Goal: Task Accomplishment & Management: Manage account settings

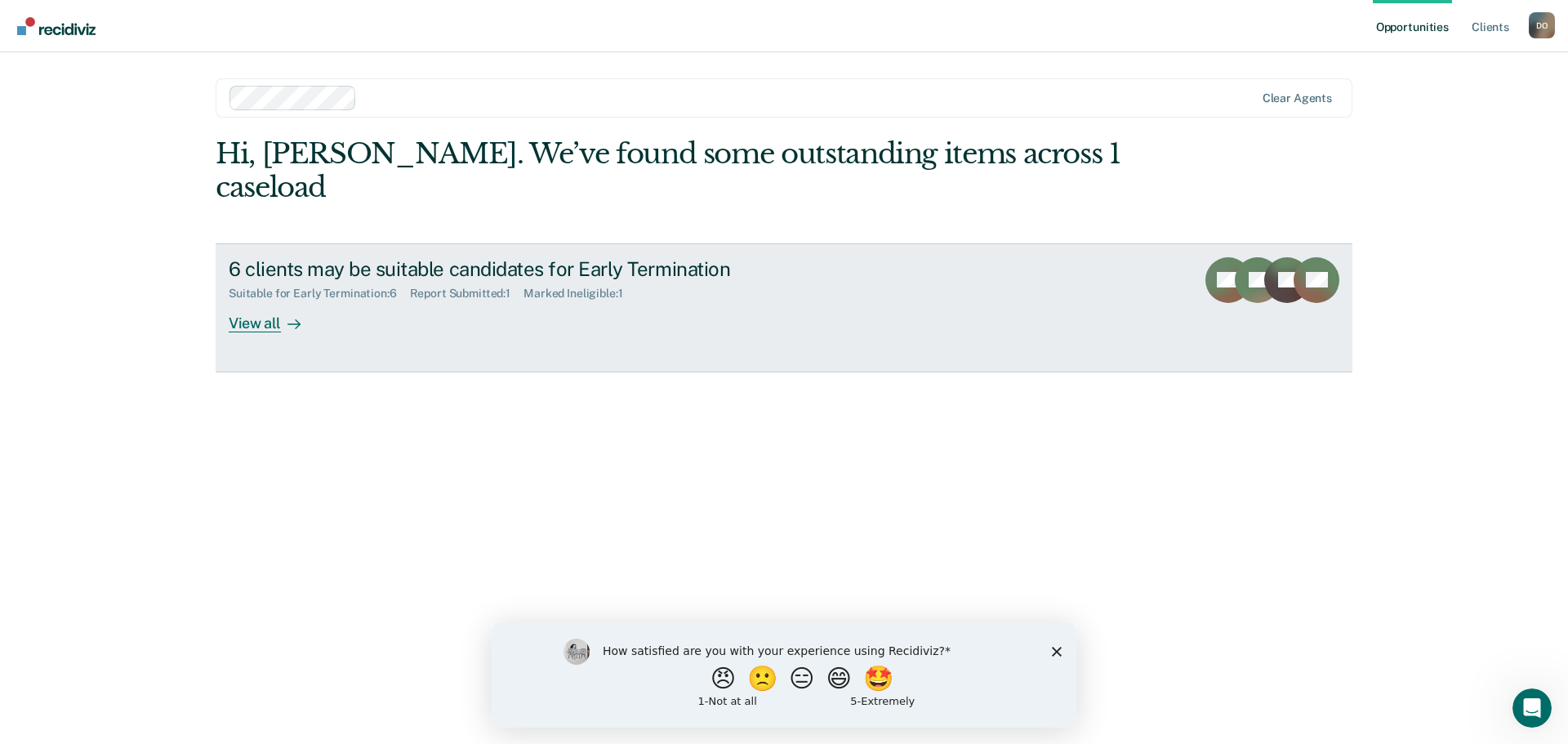
click at [256, 300] on div "View all" at bounding box center [275, 316] width 92 height 32
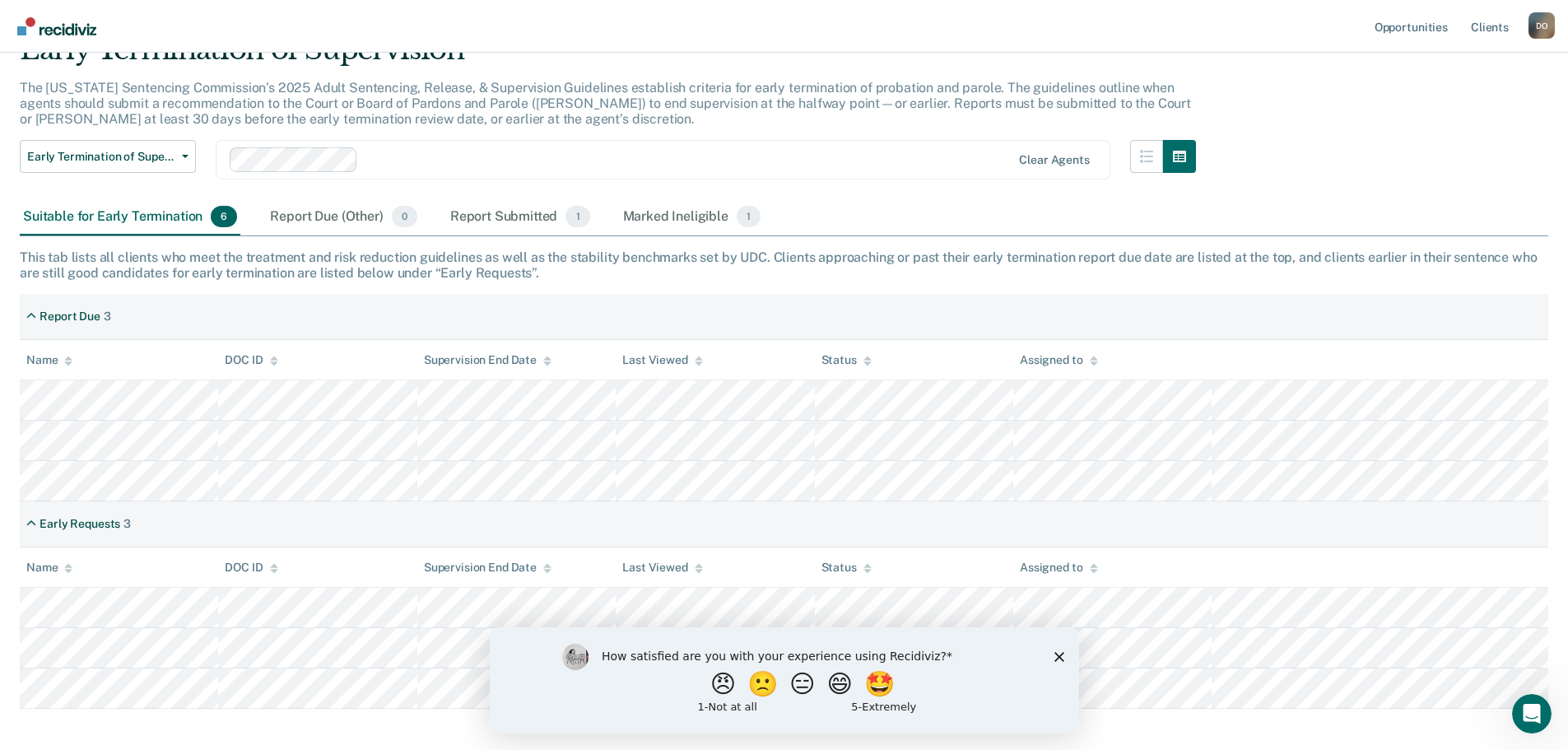
scroll to position [158, 0]
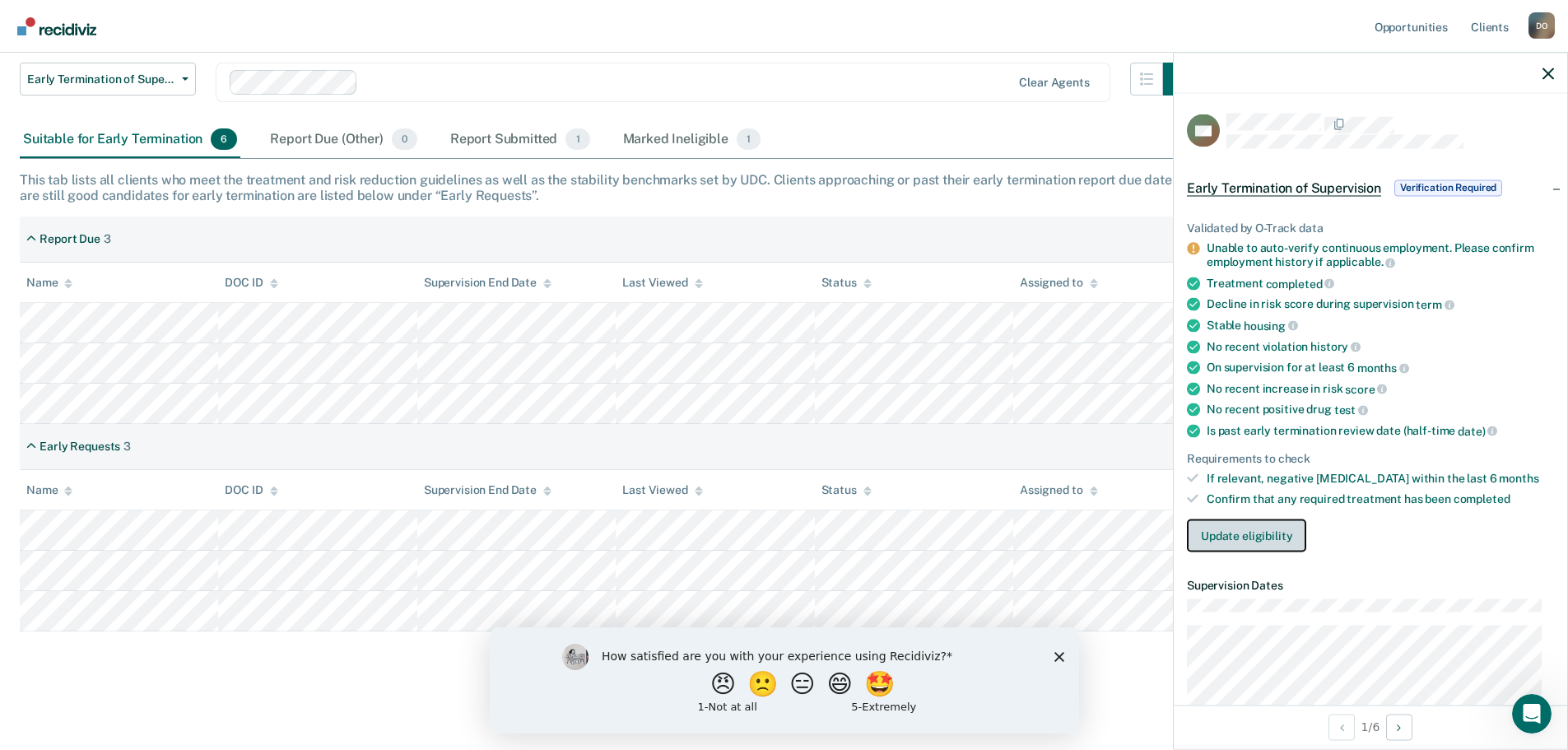
click at [1260, 543] on button "Update eligibility" at bounding box center [1246, 534] width 119 height 33
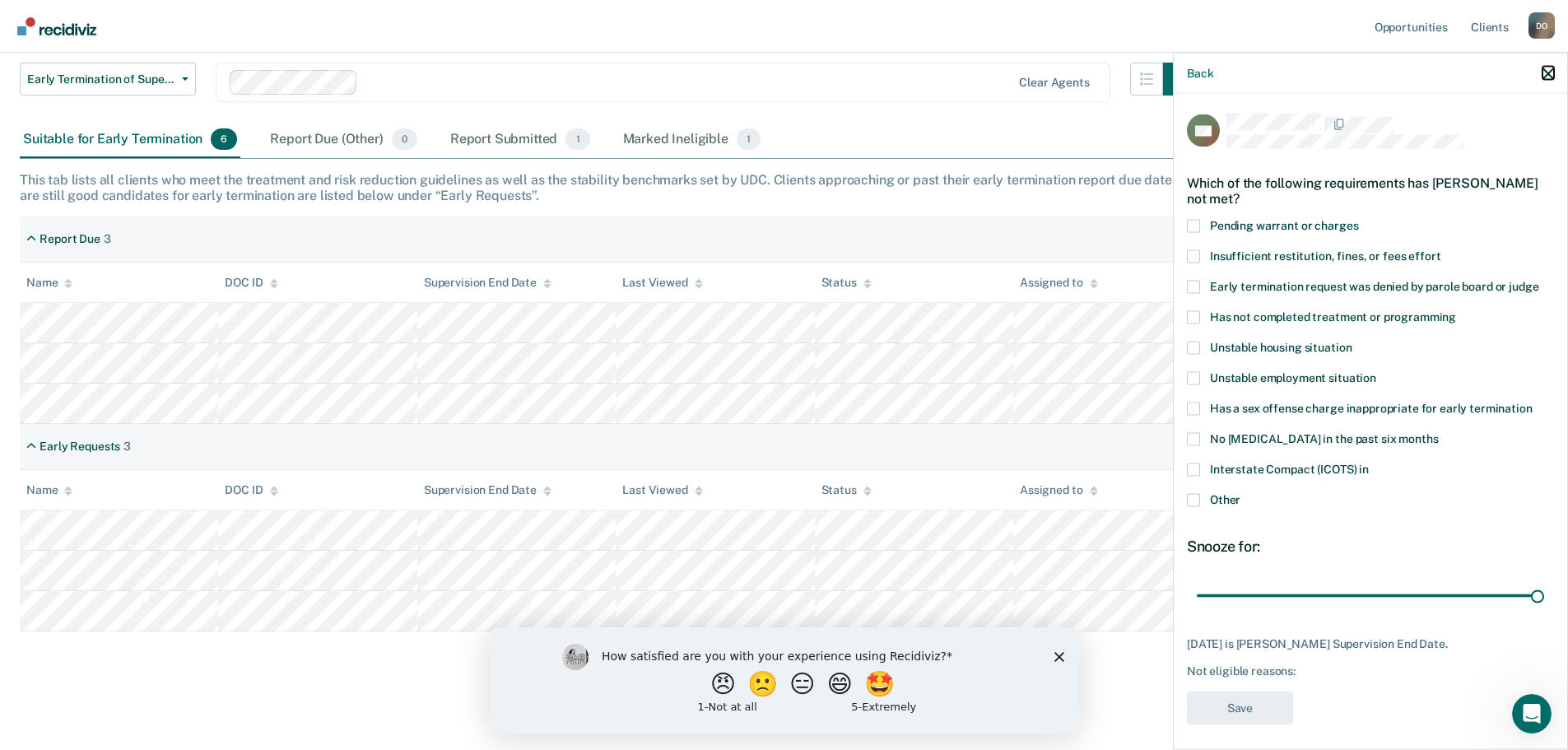
click at [1548, 66] on button "button" at bounding box center [1548, 73] width 12 height 14
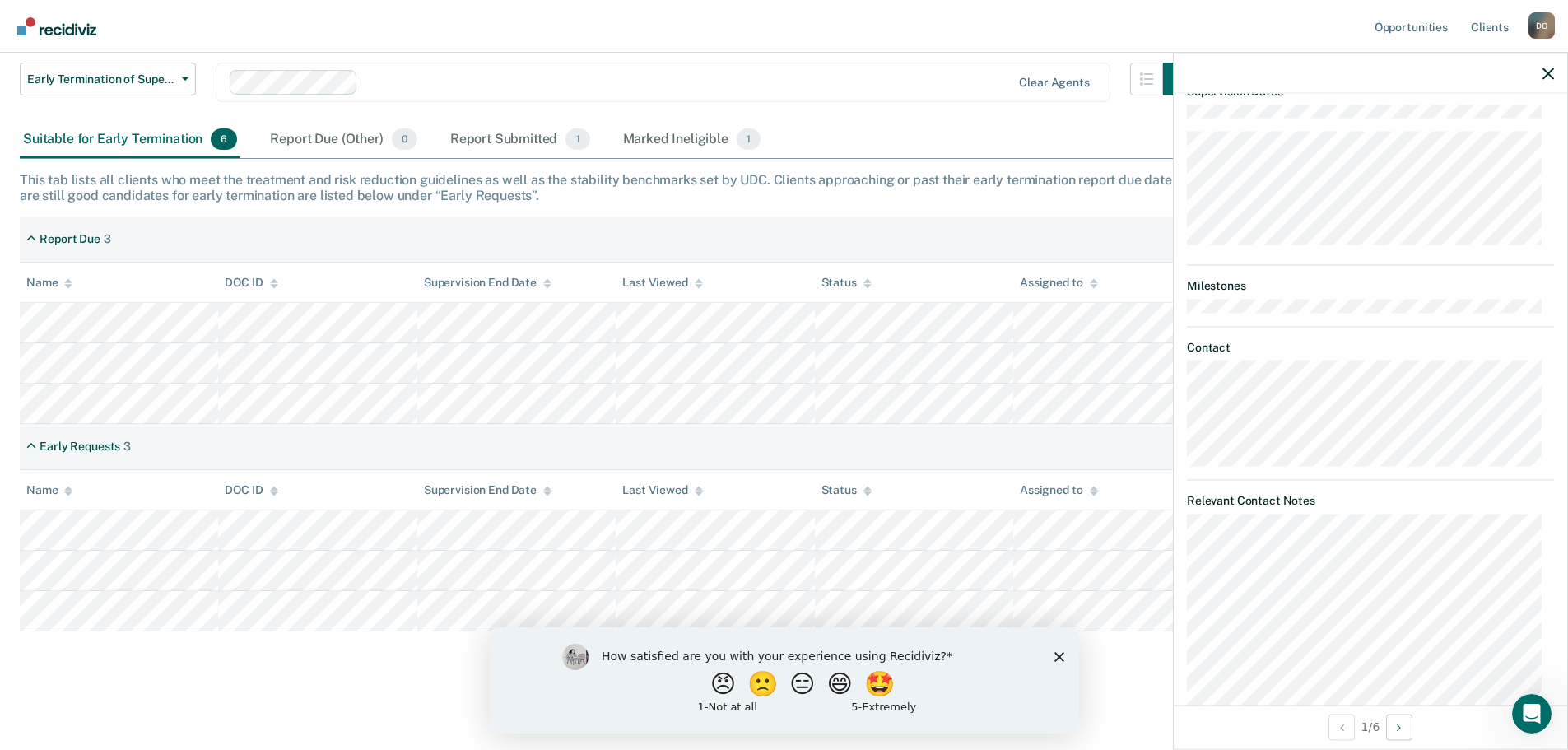
scroll to position [715, 0]
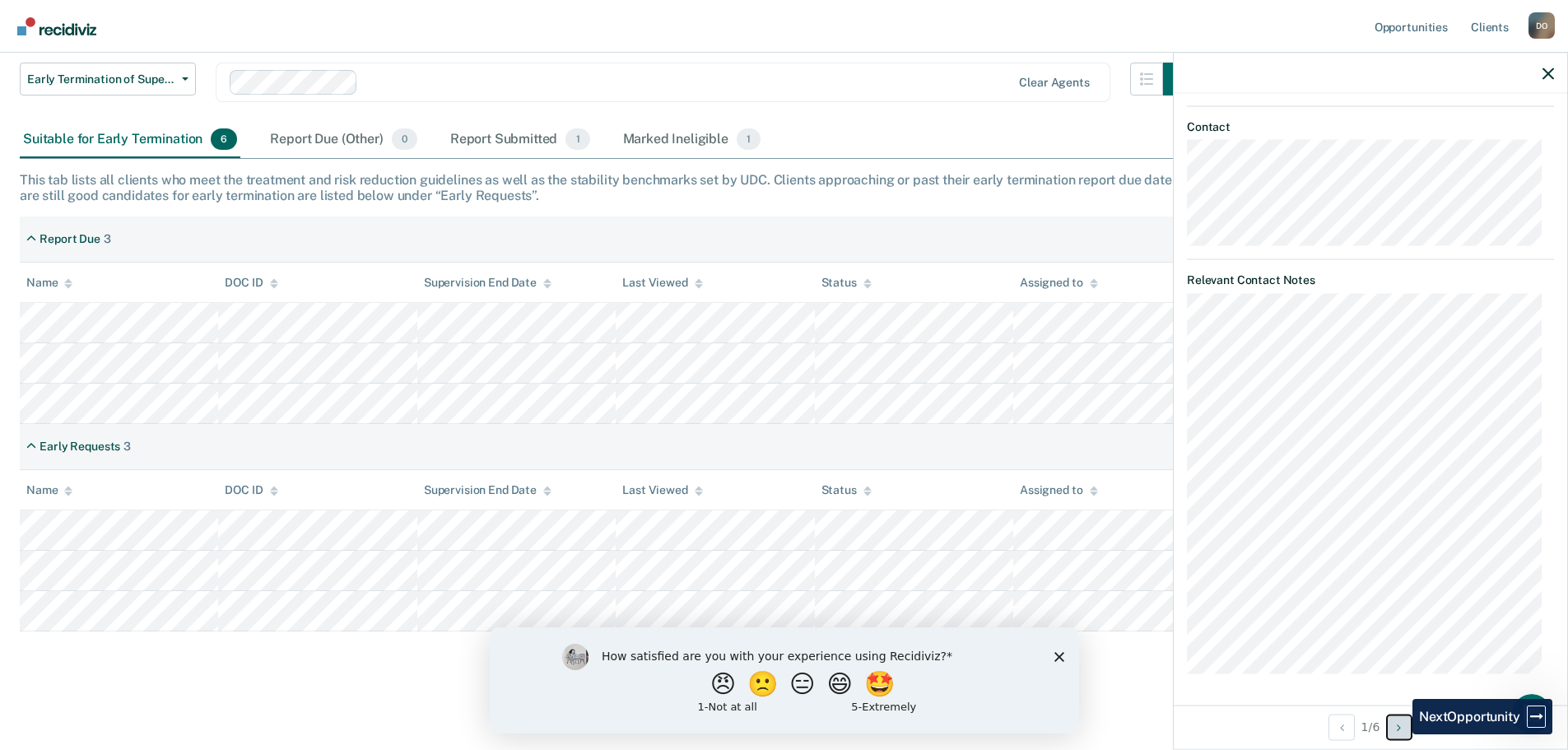
click at [1399, 734] on button "Next Opportunity" at bounding box center [1399, 727] width 26 height 26
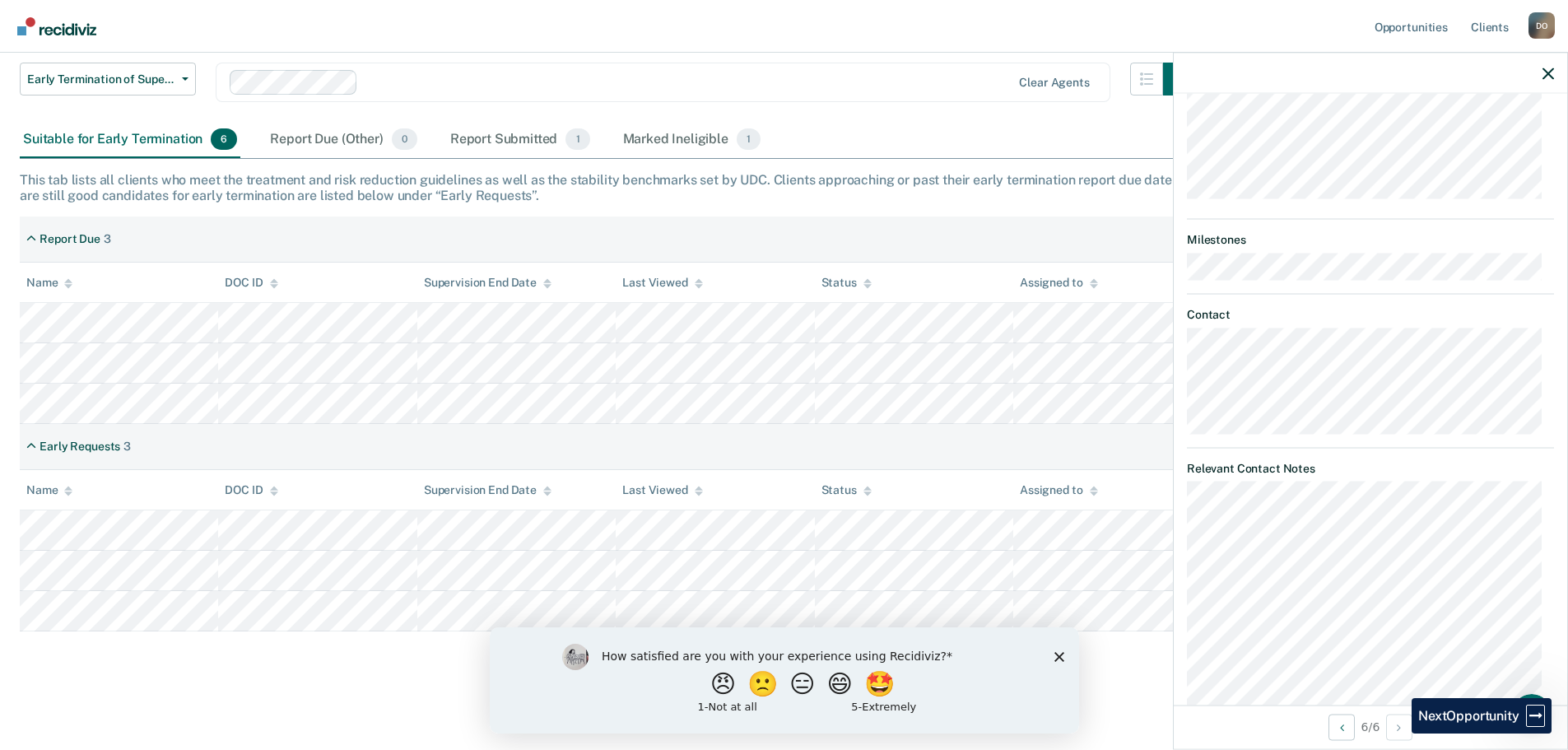
scroll to position [932, 0]
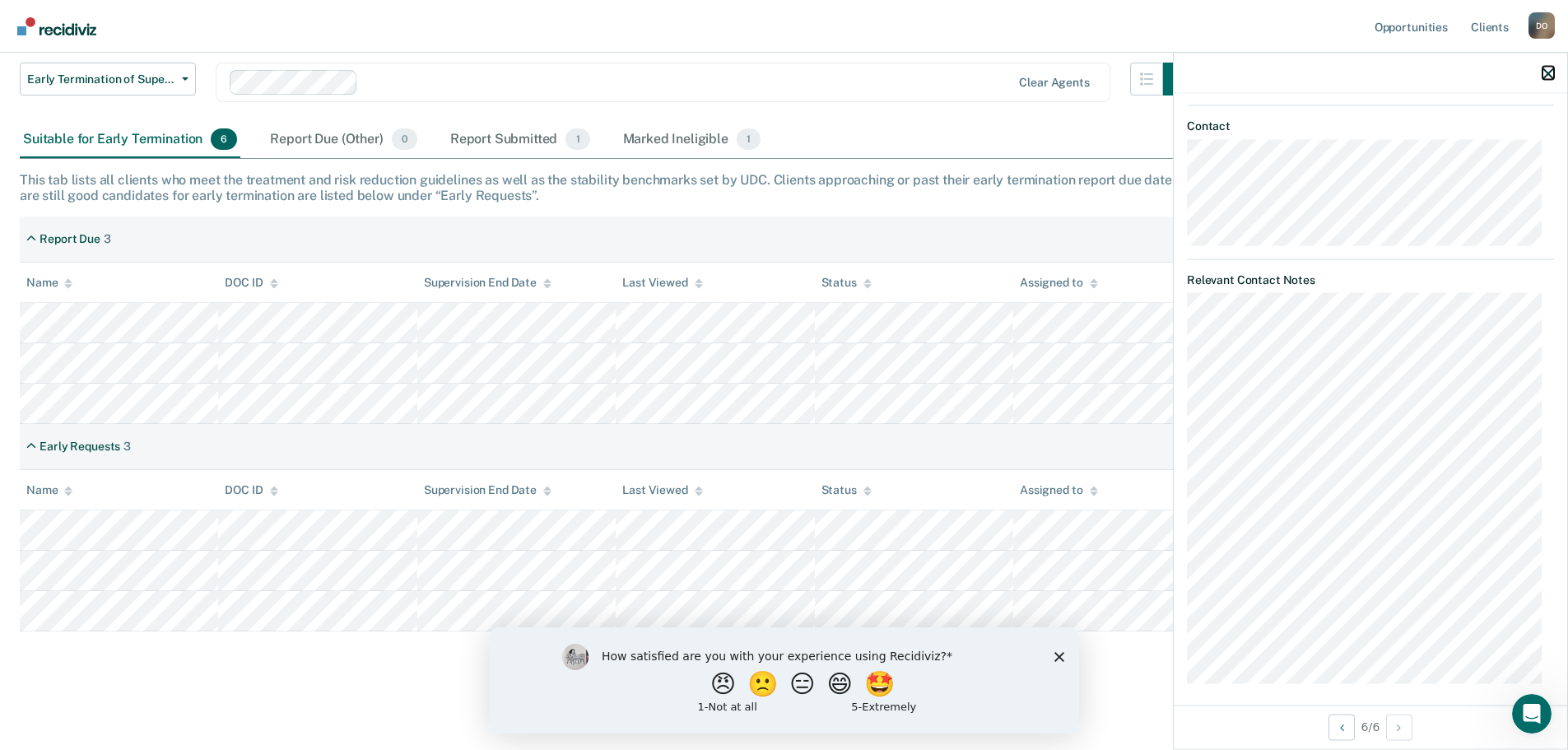
click at [1545, 75] on icon "button" at bounding box center [1548, 73] width 12 height 12
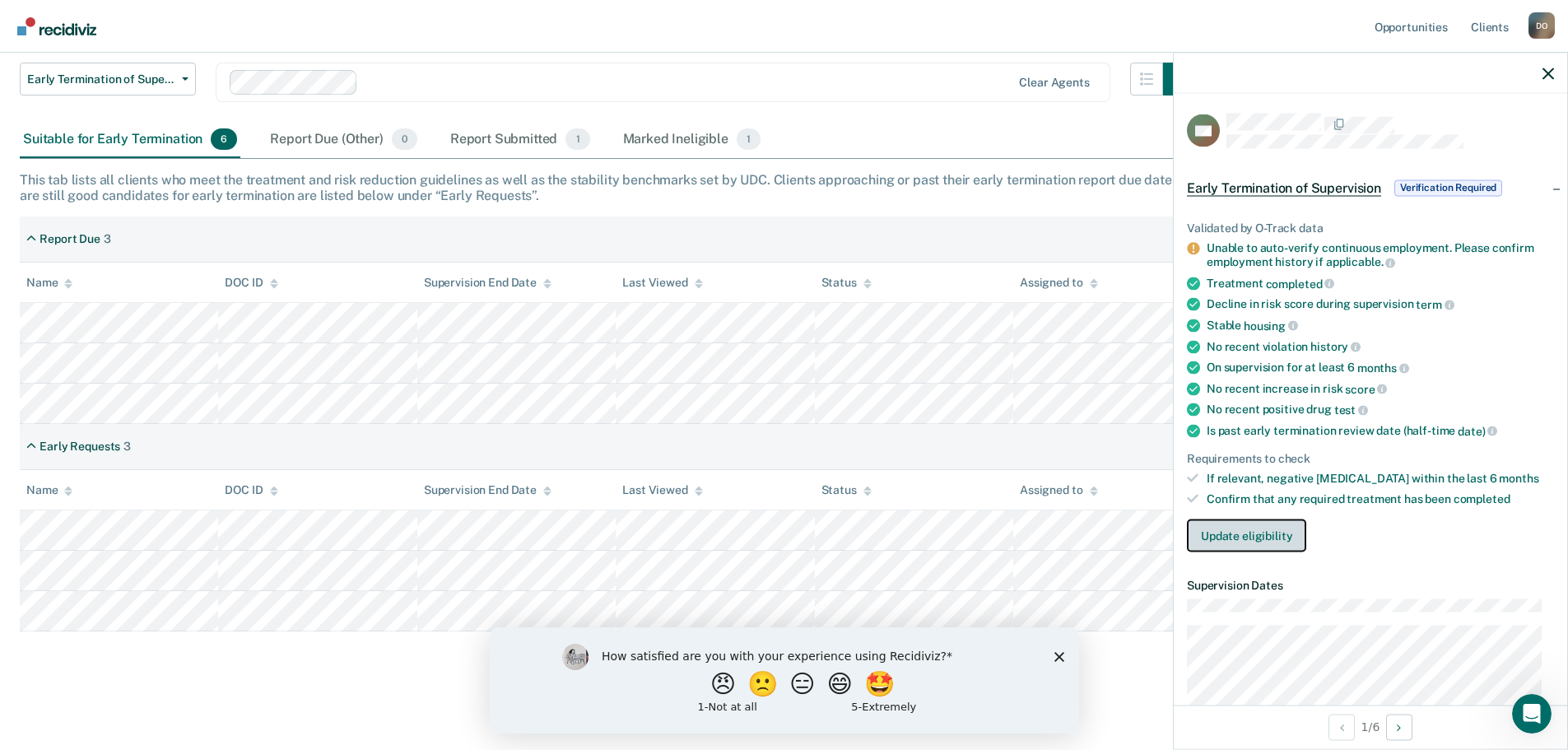
click at [1258, 535] on button "Update eligibility" at bounding box center [1246, 534] width 119 height 33
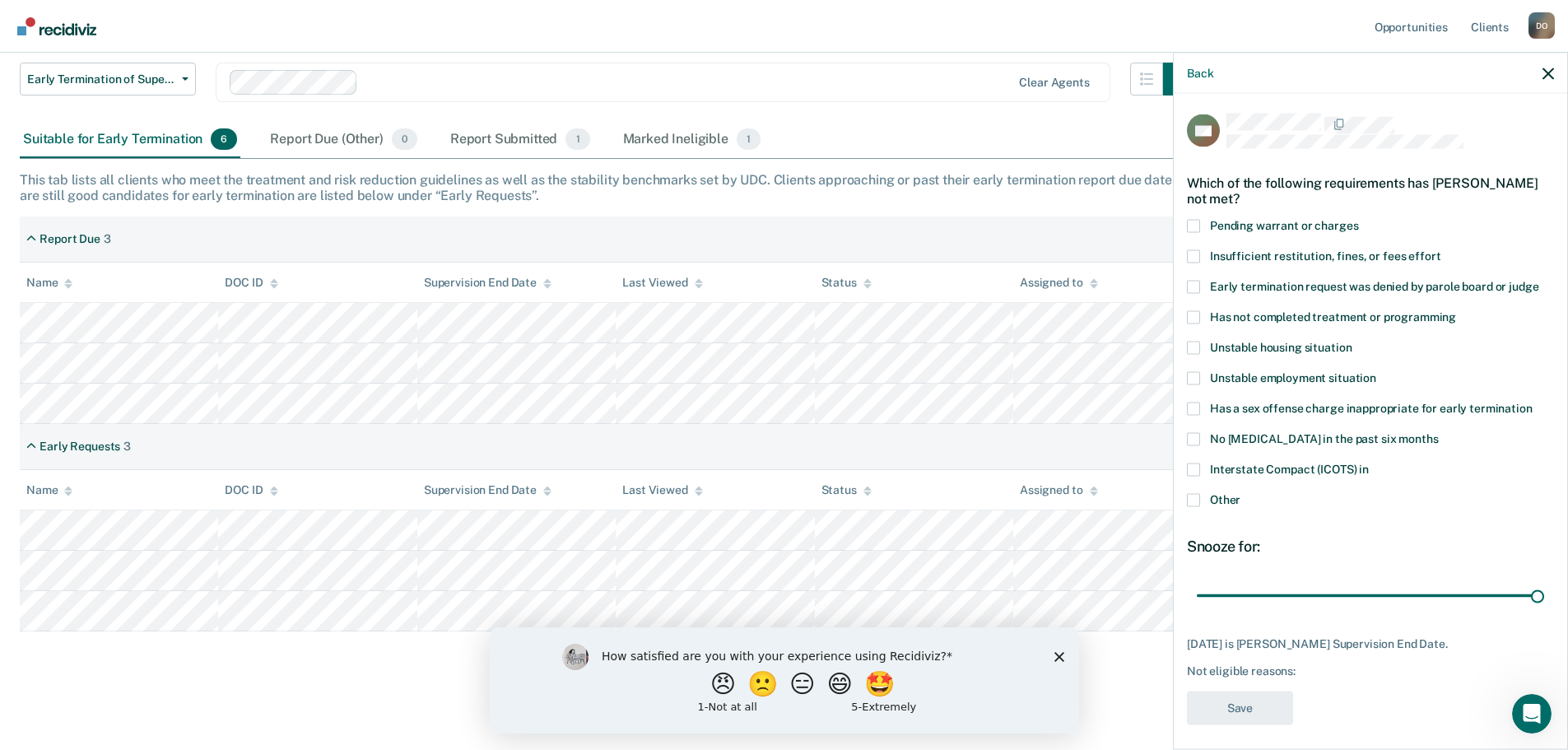
click at [1190, 503] on span at bounding box center [1193, 500] width 13 height 13
click at [1240, 493] on input "Other" at bounding box center [1240, 493] width 0 height 0
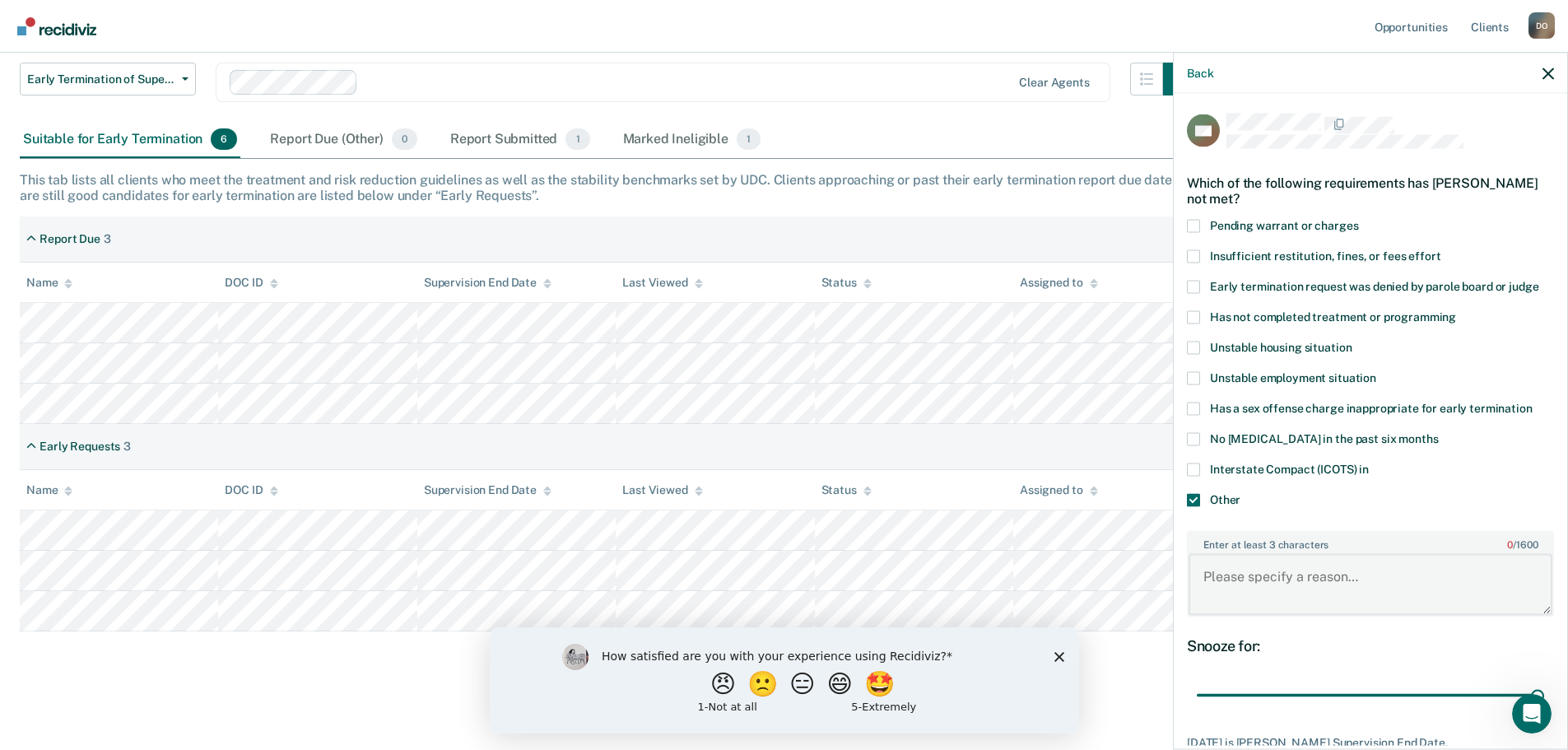
click at [1351, 580] on textarea "Enter at least 3 characters 0 / 1600" at bounding box center [1370, 585] width 364 height 61
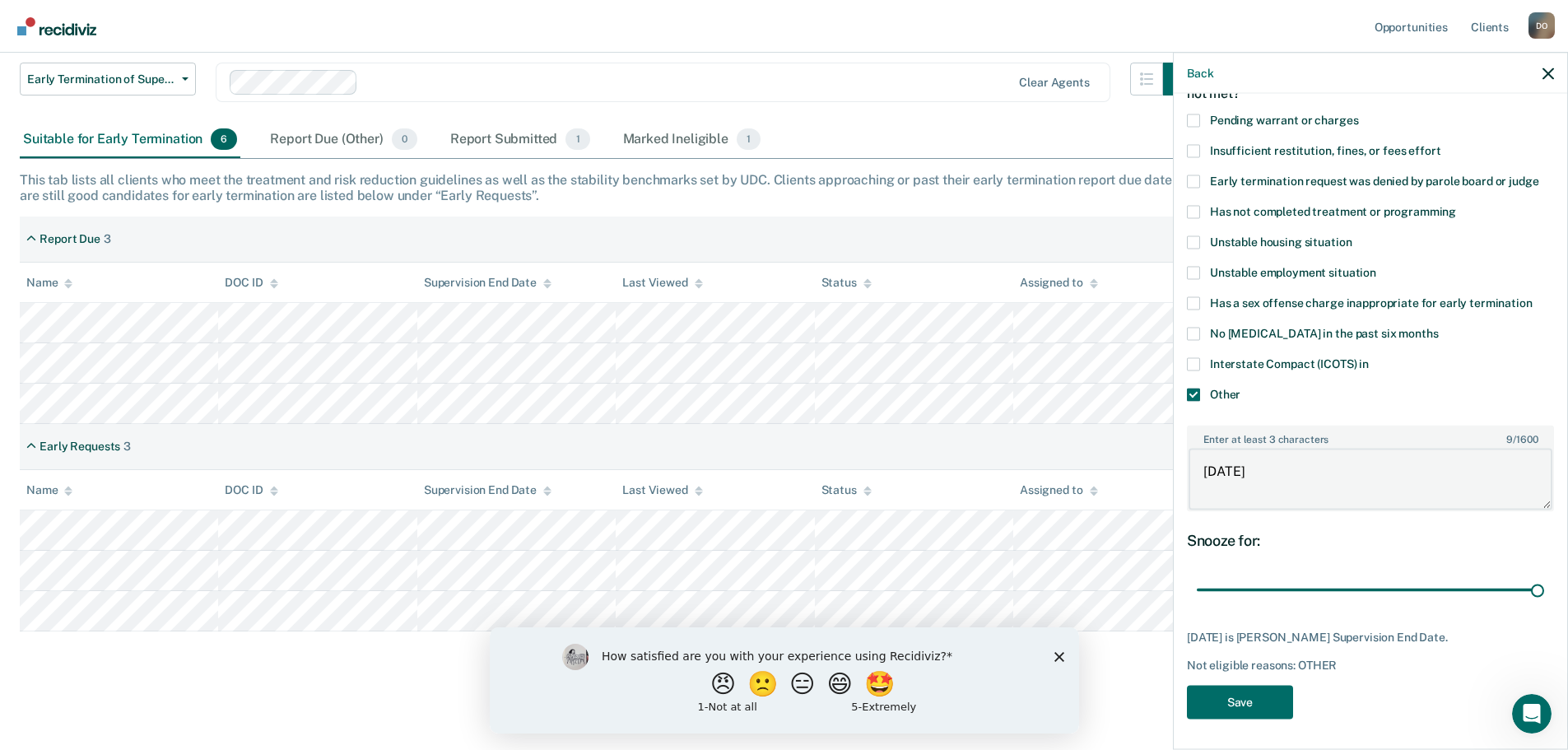
scroll to position [107, 0]
type textarea "[DATE]"
click at [1240, 700] on button "Save" at bounding box center [1239, 701] width 106 height 34
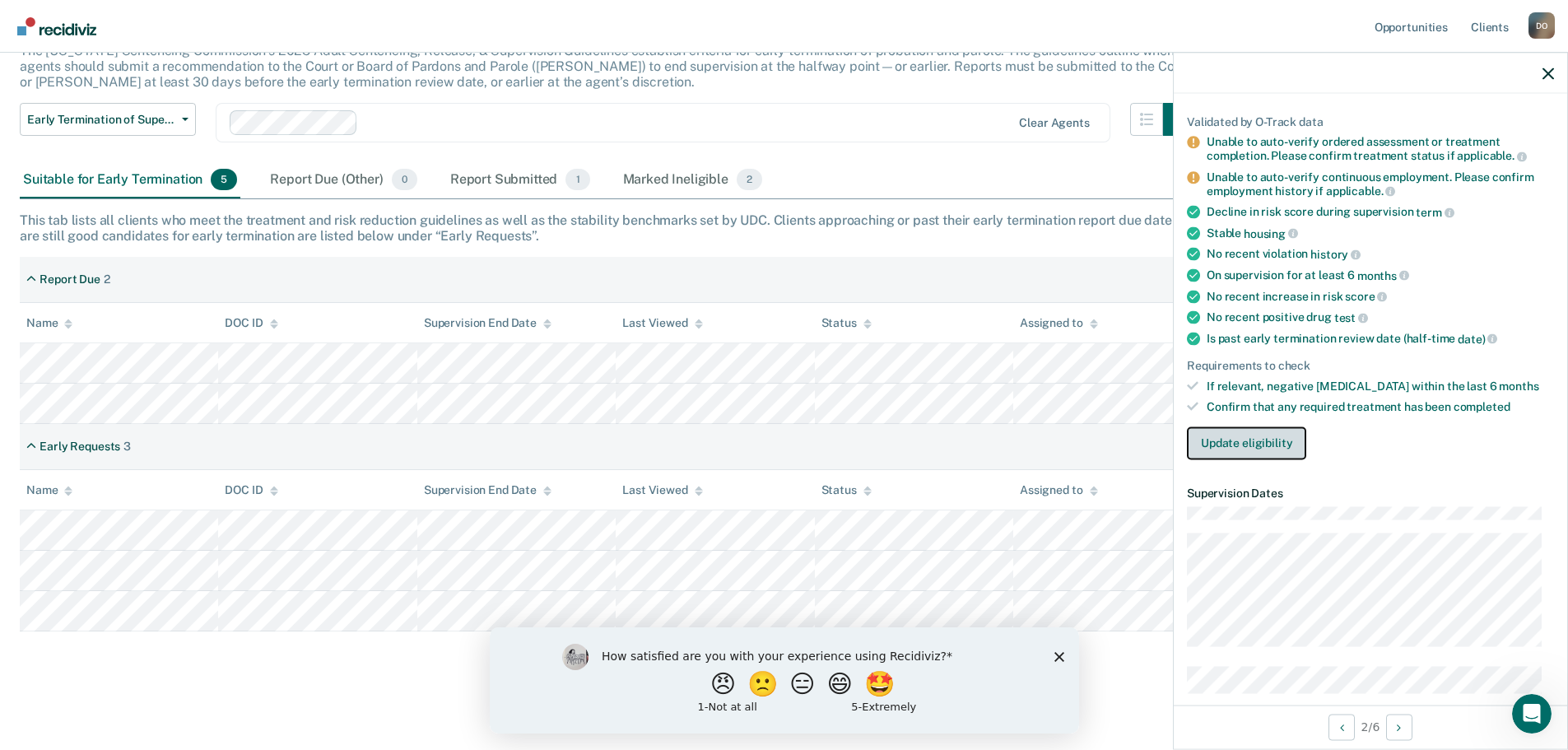
click at [1248, 439] on button "Update eligibility" at bounding box center [1246, 442] width 119 height 33
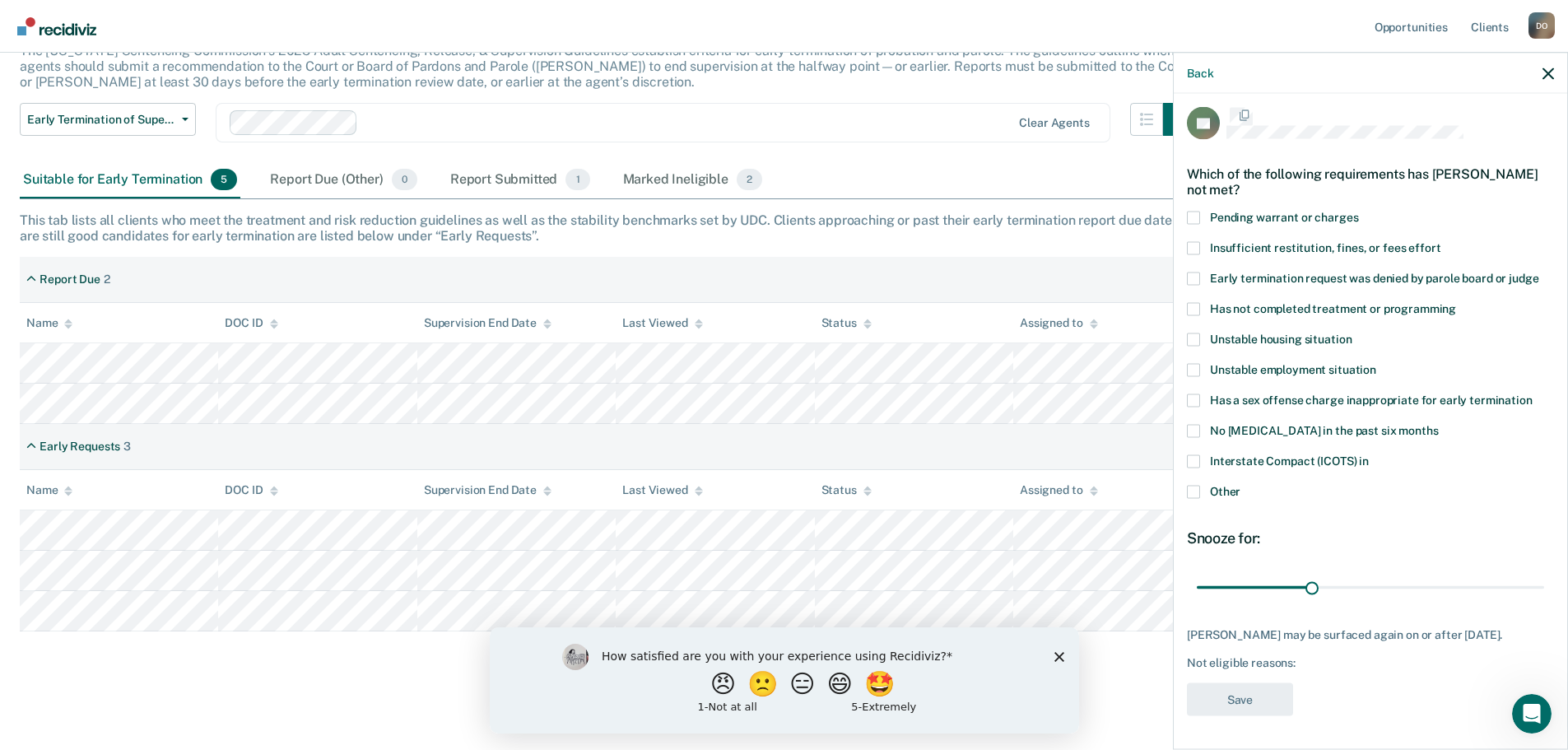
scroll to position [21, 0]
click at [1269, 362] on span "Unstable employment situation" at bounding box center [1293, 369] width 166 height 13
click at [1376, 363] on input "Unstable employment situation" at bounding box center [1376, 363] width 0 height 0
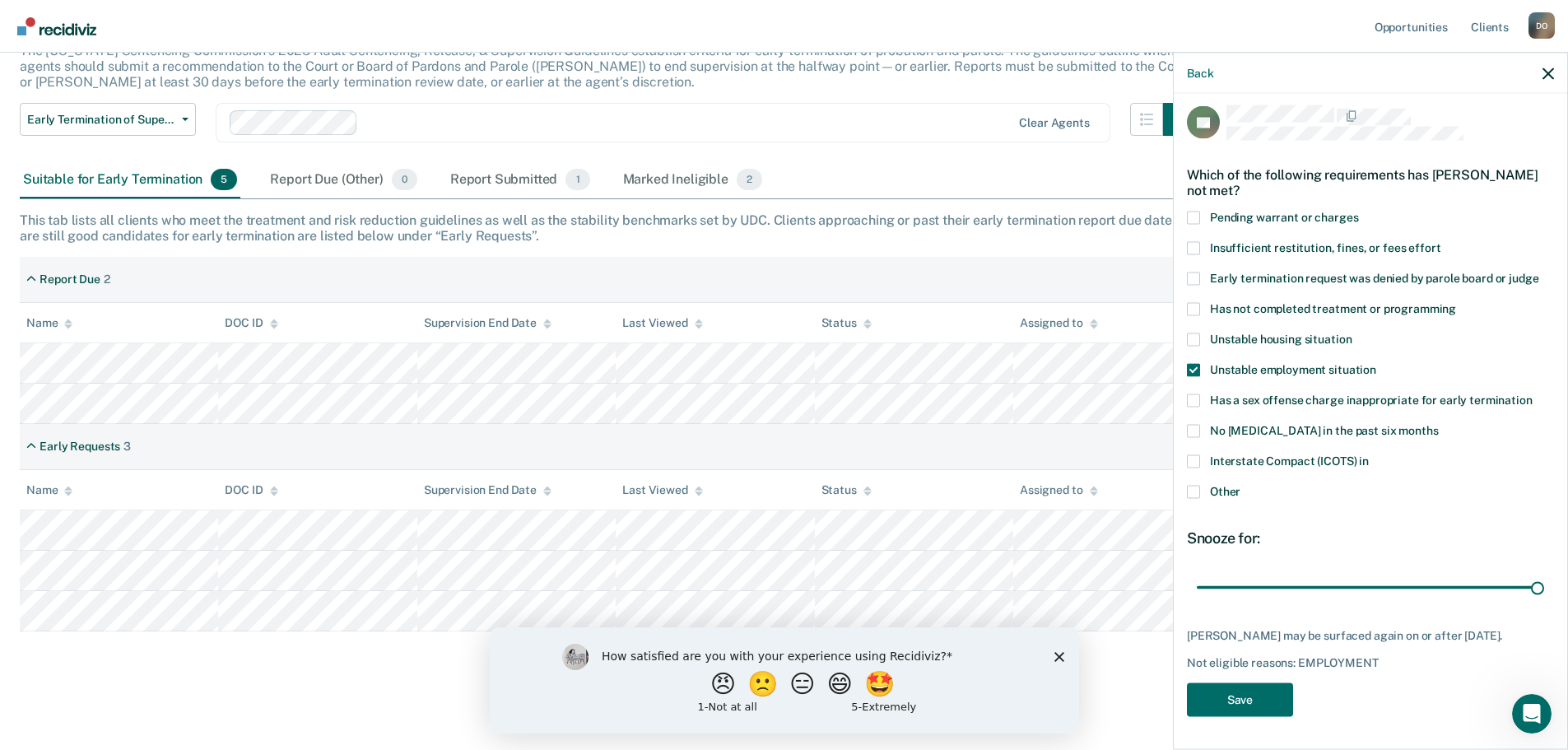
drag, startPoint x: 1306, startPoint y: 573, endPoint x: 1576, endPoint y: 575, distance: 270.0
type input "90"
click at [1544, 574] on input "range" at bounding box center [1370, 587] width 347 height 29
click at [1252, 706] on button "Save" at bounding box center [1239, 700] width 106 height 34
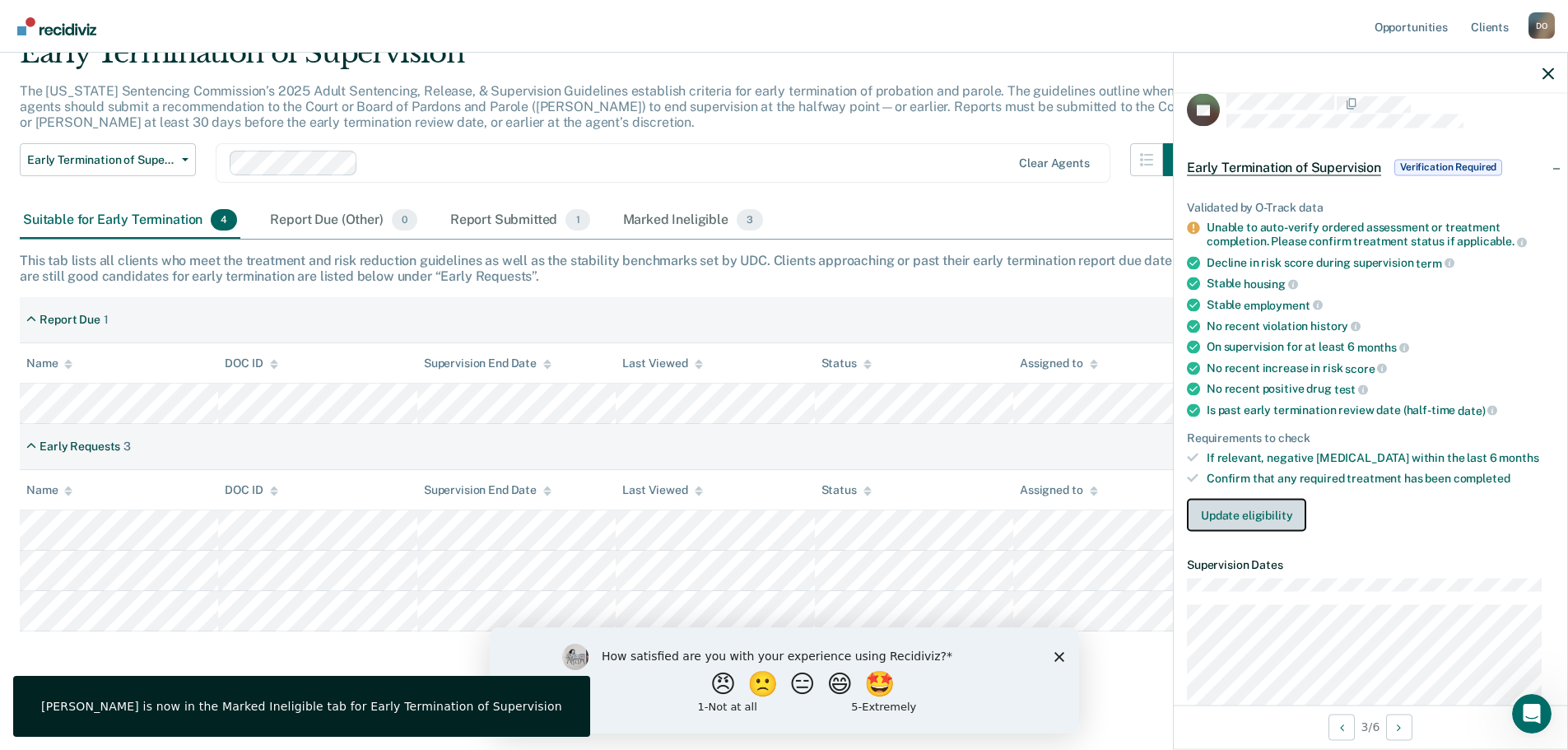
click at [1254, 519] on button "Update eligibility" at bounding box center [1246, 514] width 119 height 33
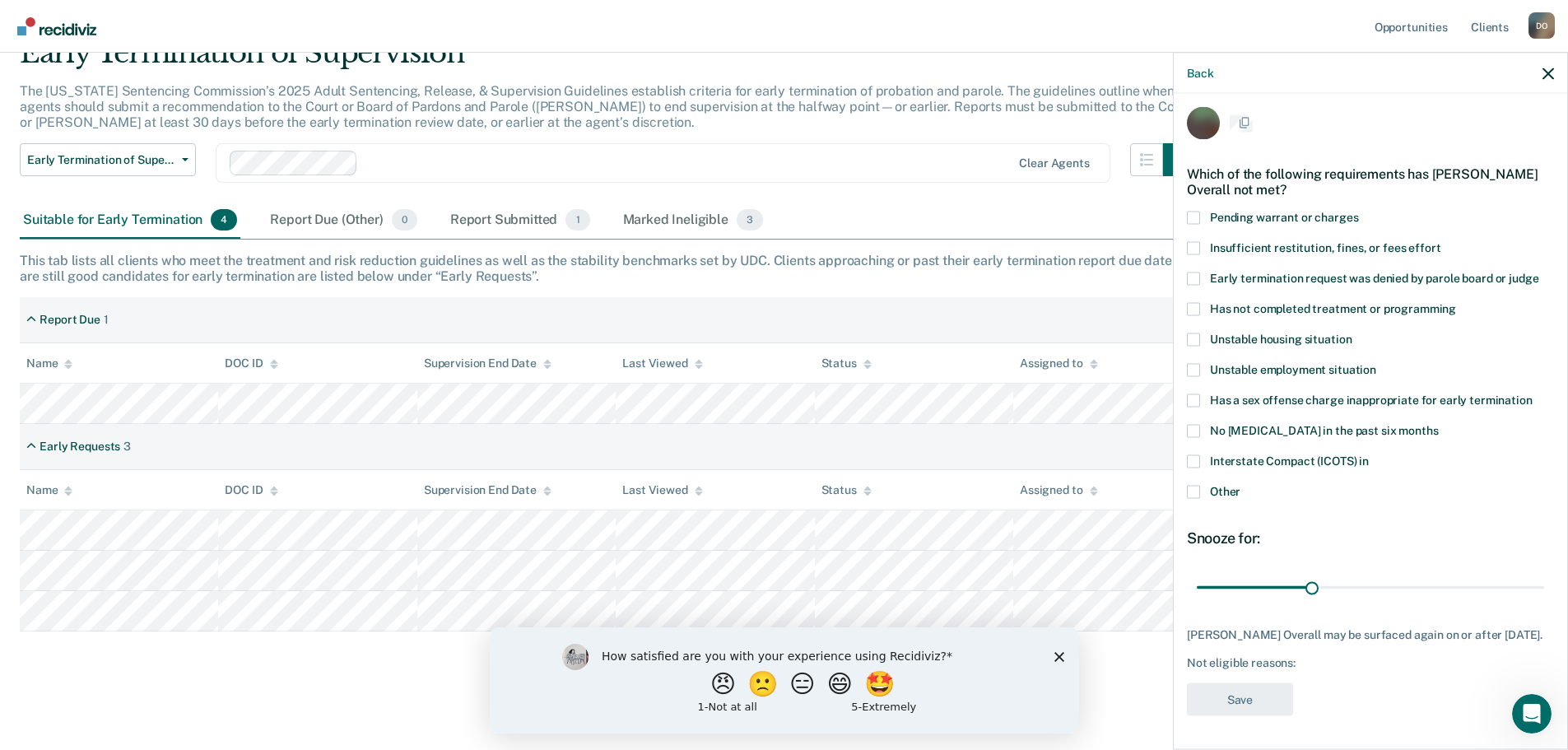
scroll to position [7, 0]
click at [1221, 314] on span "Has not completed treatment or programming" at bounding box center [1332, 310] width 246 height 13
click at [1456, 304] on input "Has not completed treatment or programming" at bounding box center [1456, 304] width 0 height 0
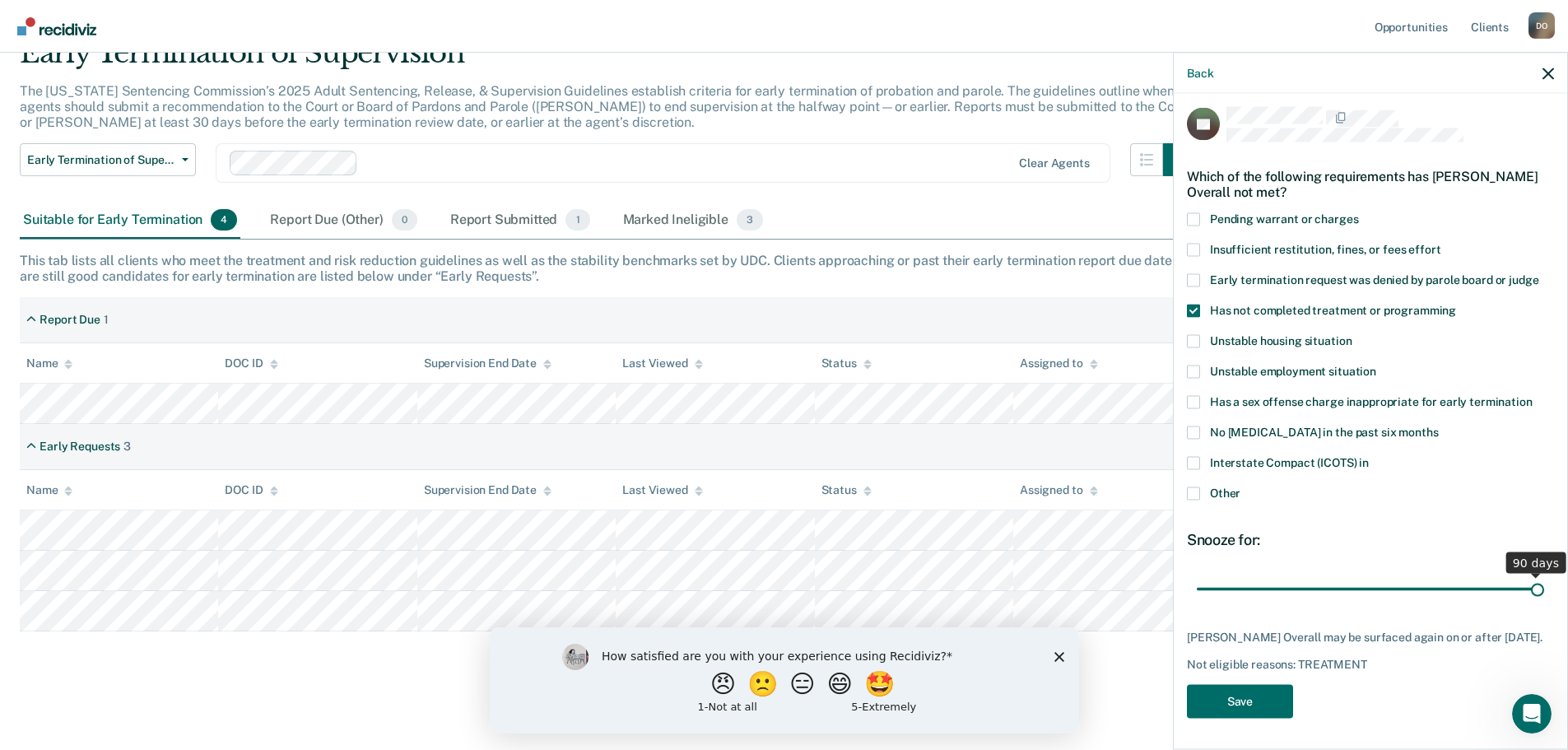
drag, startPoint x: 1308, startPoint y: 586, endPoint x: 1579, endPoint y: 586, distance: 271.0
type input "90"
click at [1544, 586] on input "range" at bounding box center [1370, 589] width 347 height 29
click at [1249, 718] on button "Save" at bounding box center [1239, 701] width 106 height 34
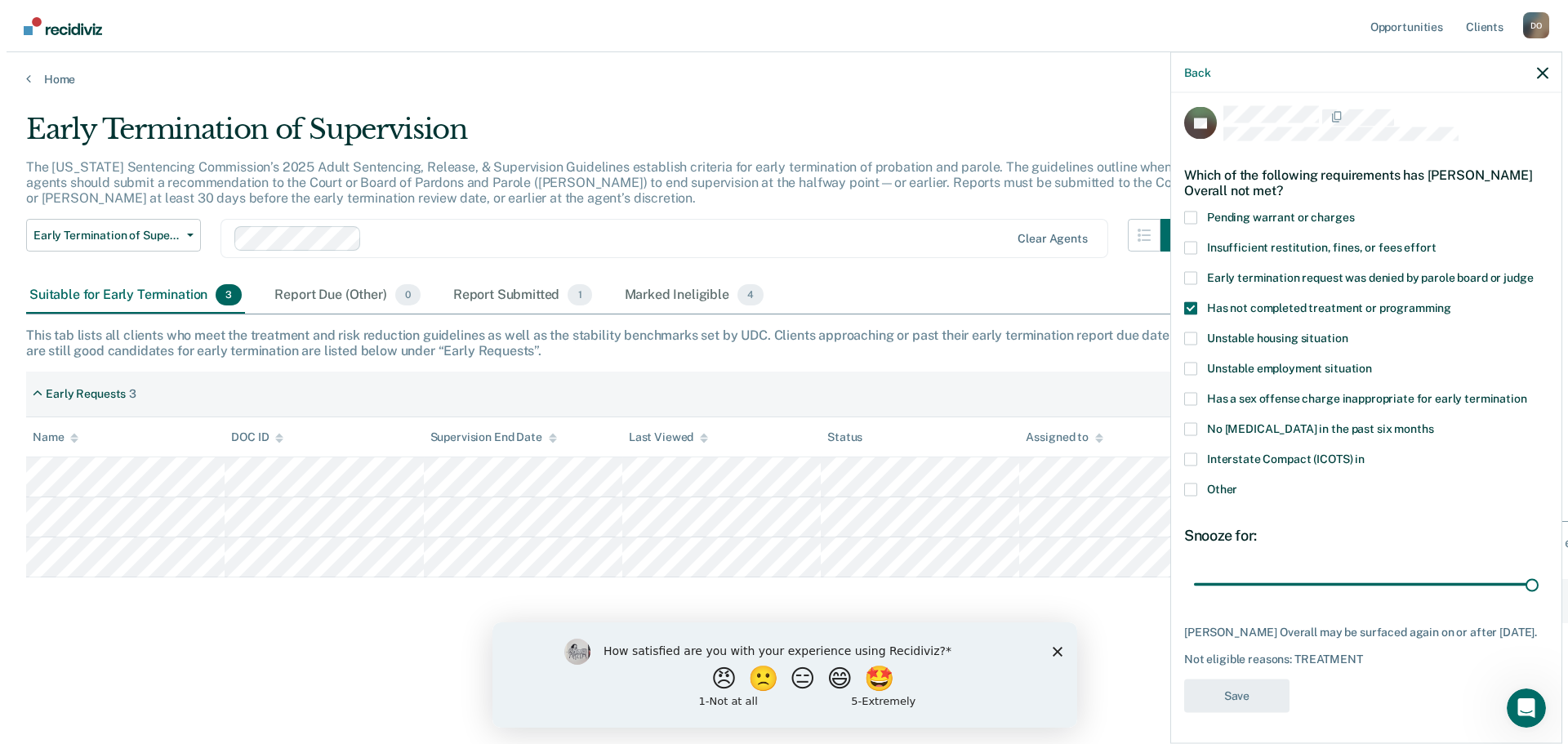
scroll to position [0, 0]
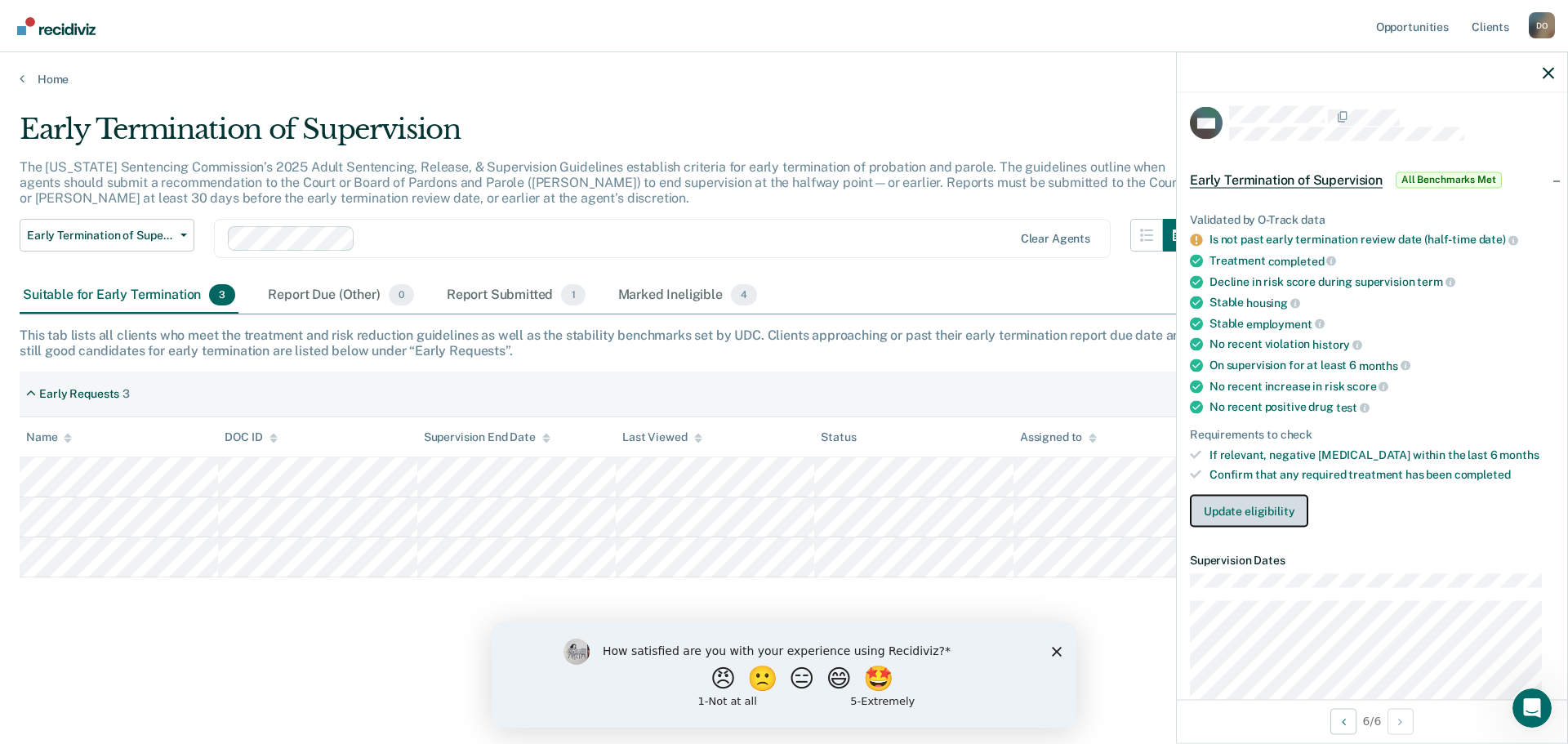
click at [1275, 518] on button "Update eligibility" at bounding box center [1249, 511] width 118 height 32
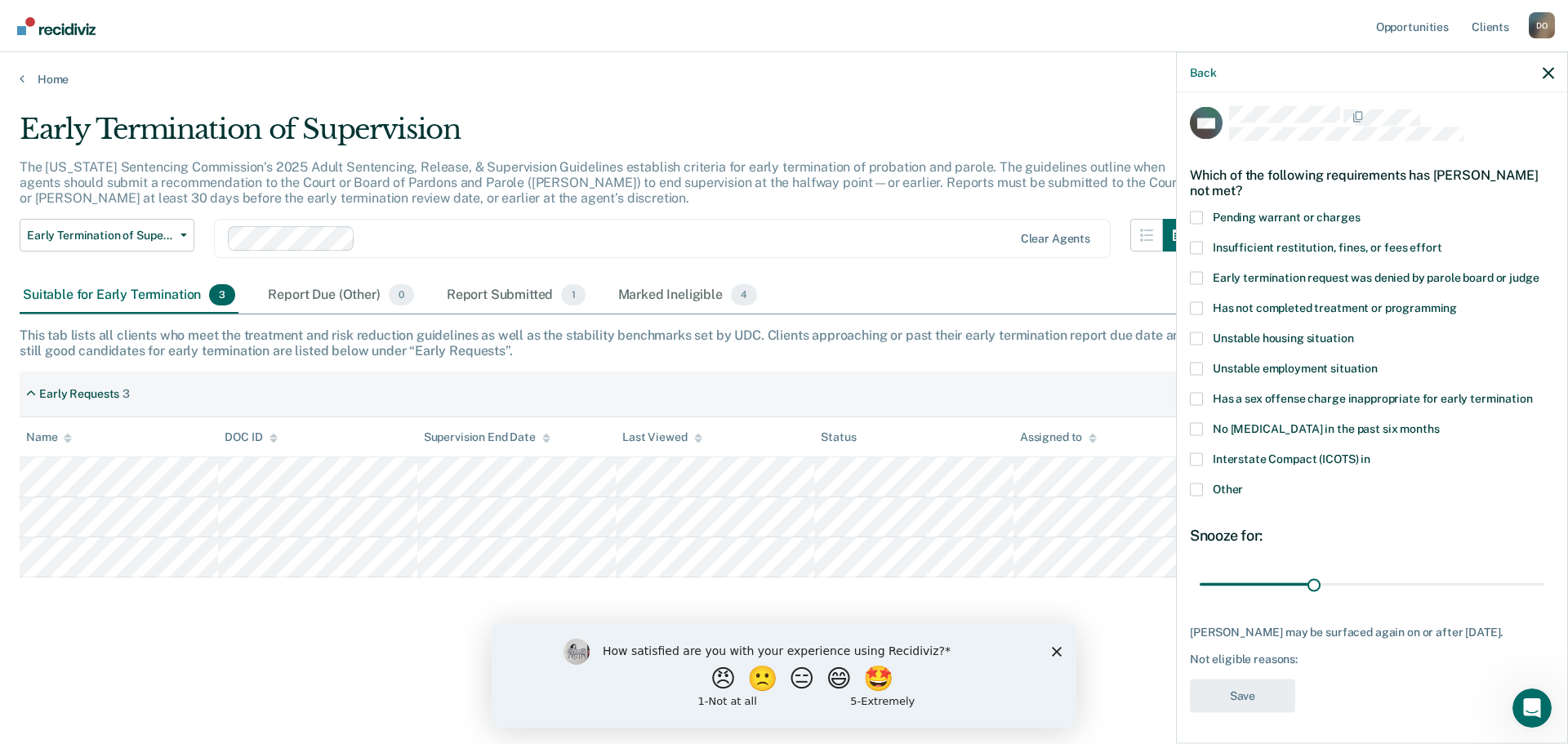
click at [1197, 491] on span at bounding box center [1197, 489] width 13 height 13
click at [1243, 483] on input "Other" at bounding box center [1243, 483] width 0 height 0
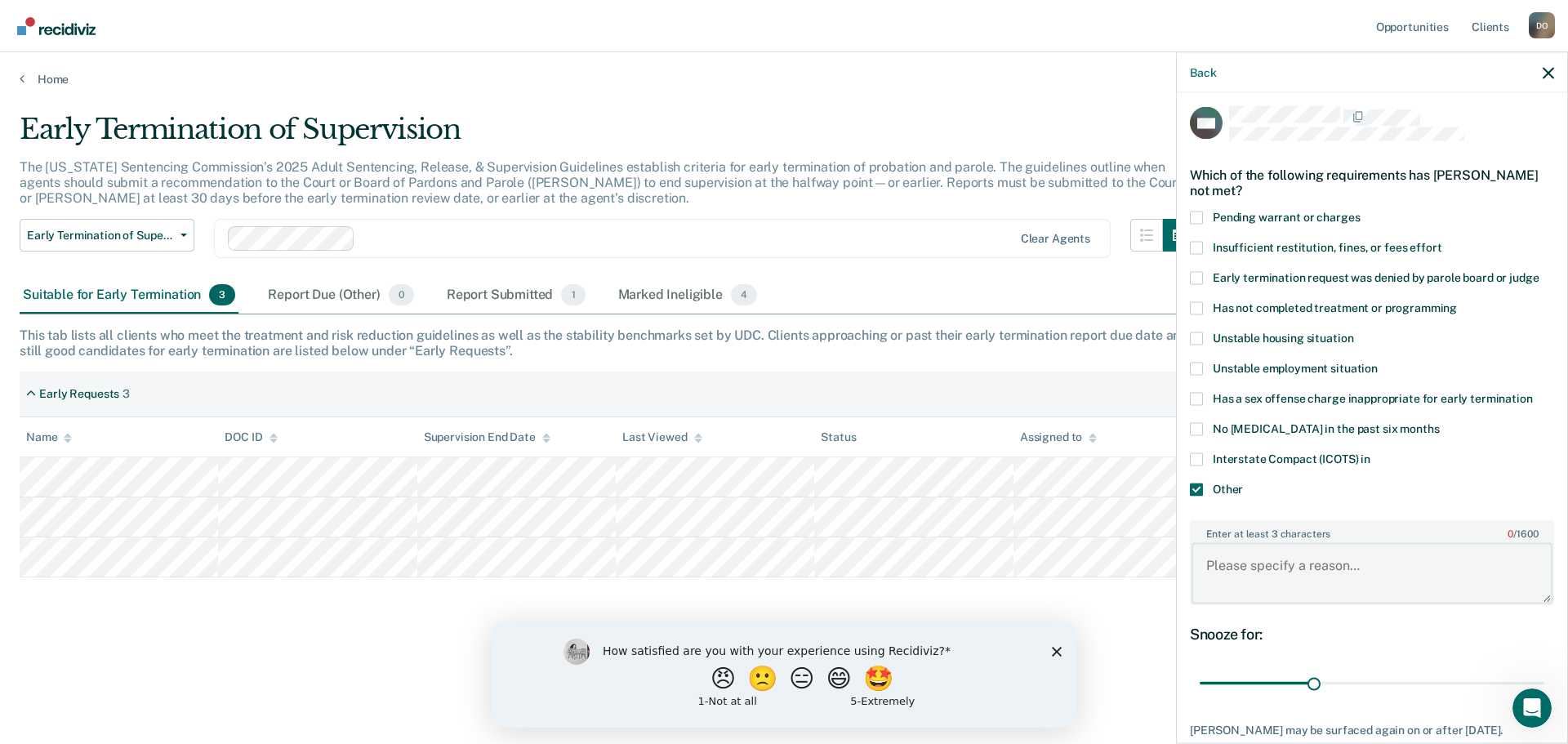
click at [1306, 558] on textarea "Enter at least 3 characters 0 / 1600" at bounding box center [1372, 573] width 361 height 61
type textarea "[DATE]"
drag, startPoint x: 1307, startPoint y: 687, endPoint x: 1531, endPoint y: 676, distance: 224.3
type input "90"
click at [1531, 676] on input "range" at bounding box center [1372, 683] width 345 height 28
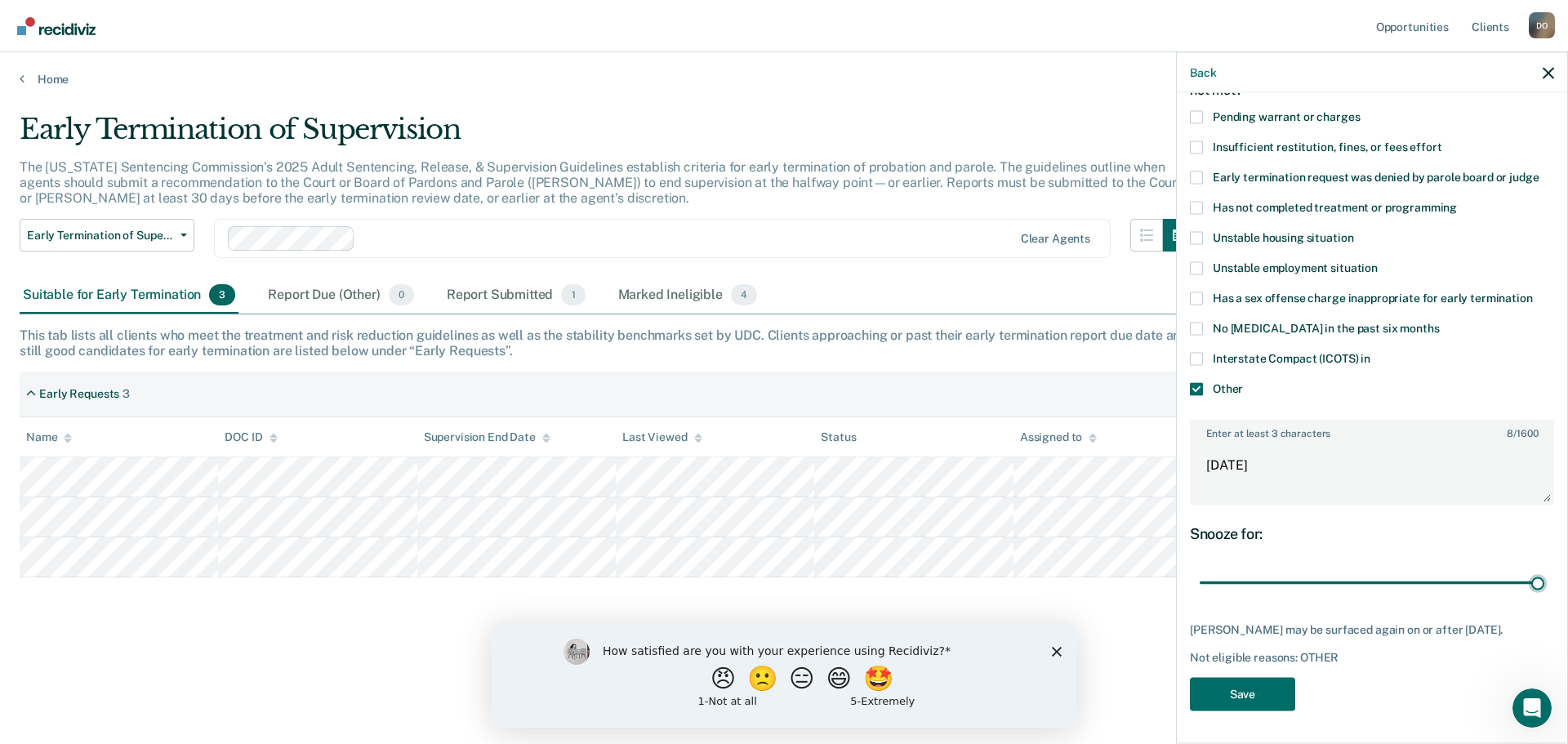
scroll to position [119, 0]
click at [1243, 697] on button "Save" at bounding box center [1243, 694] width 106 height 33
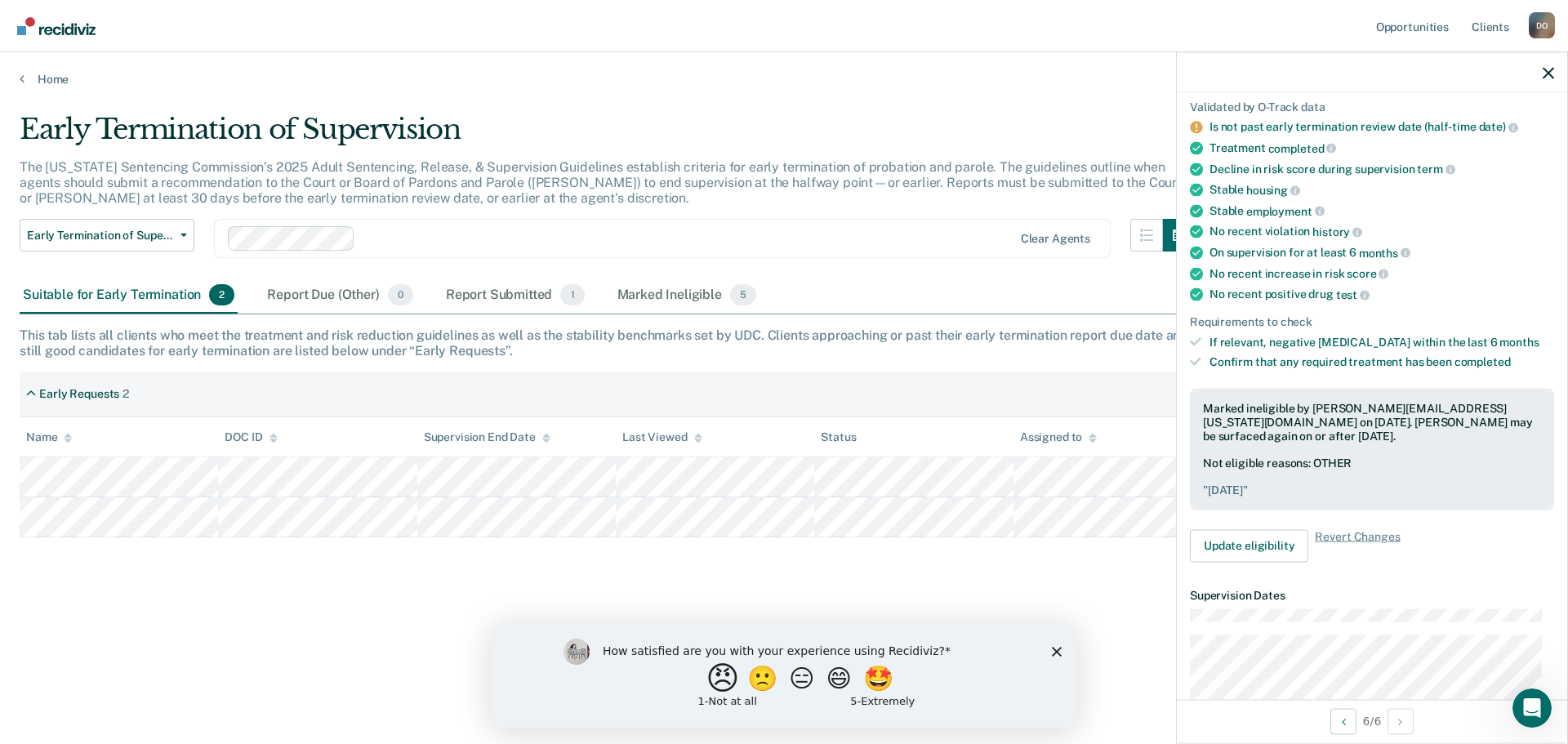
click at [711, 678] on button "😠" at bounding box center [725, 677] width 38 height 32
click at [1060, 660] on icon "Close survey" at bounding box center [1057, 658] width 10 height 10
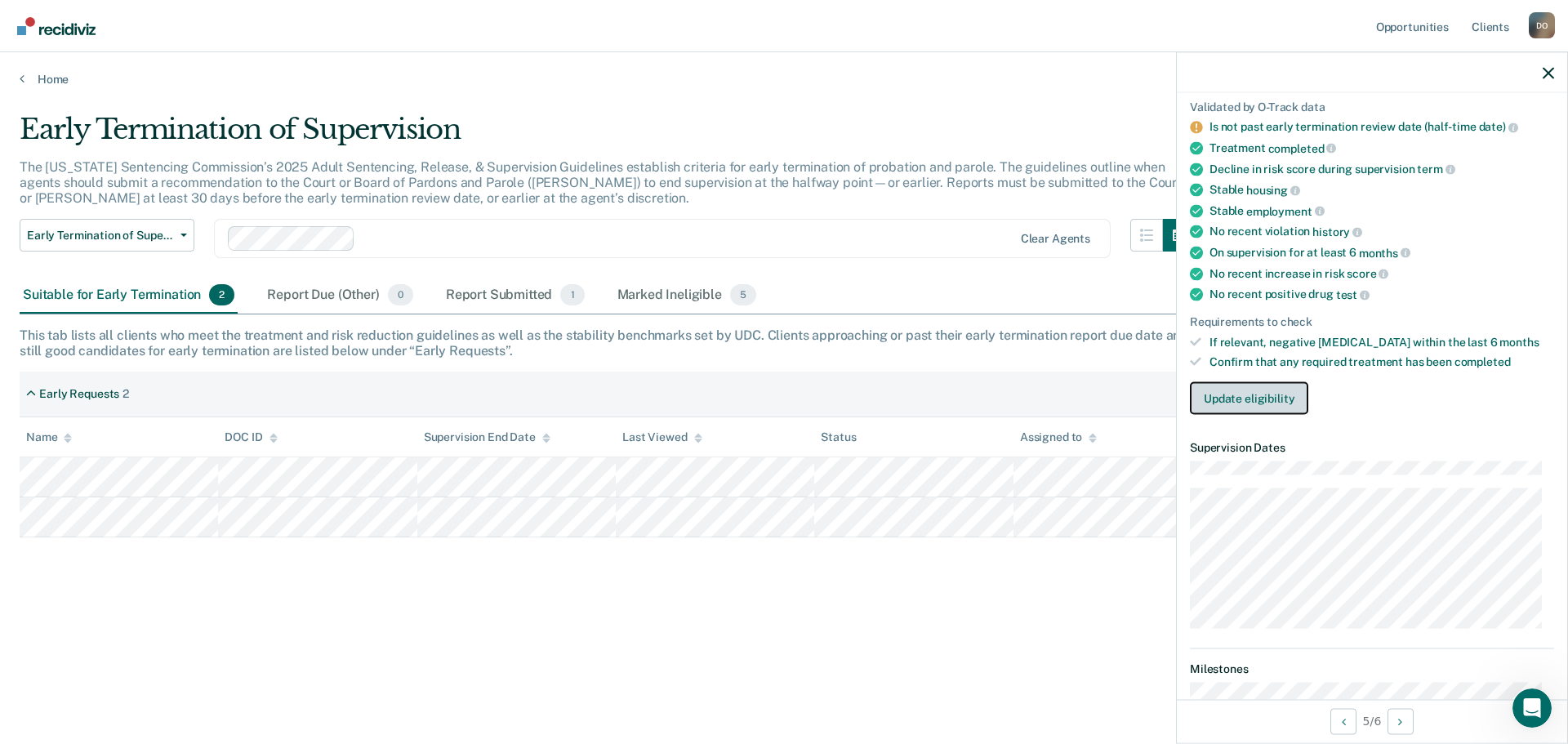
click at [1262, 403] on button "Update eligibility" at bounding box center [1249, 398] width 118 height 32
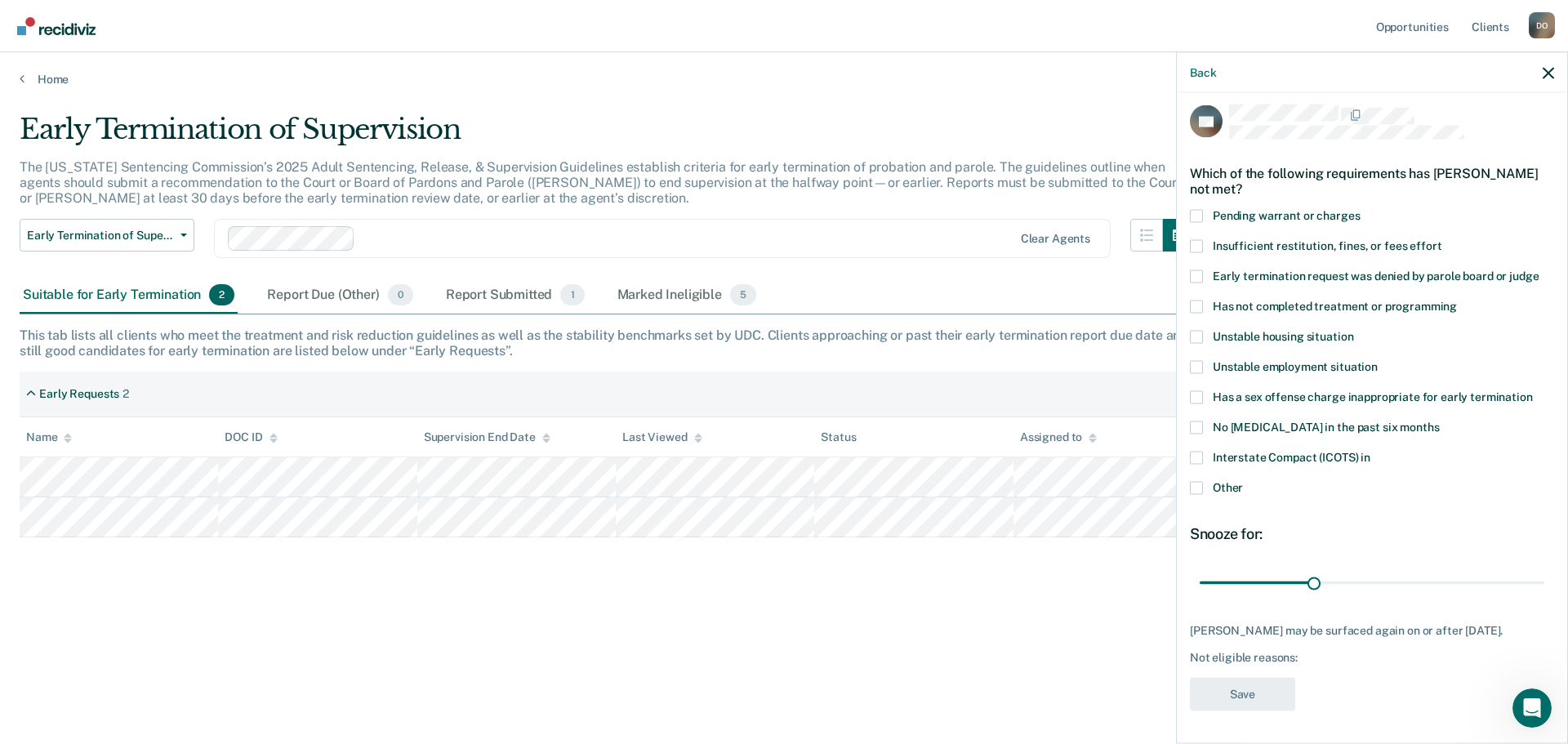
click at [1212, 481] on label "Other" at bounding box center [1372, 489] width 365 height 17
click at [1243, 481] on input "Other" at bounding box center [1243, 481] width 0 height 0
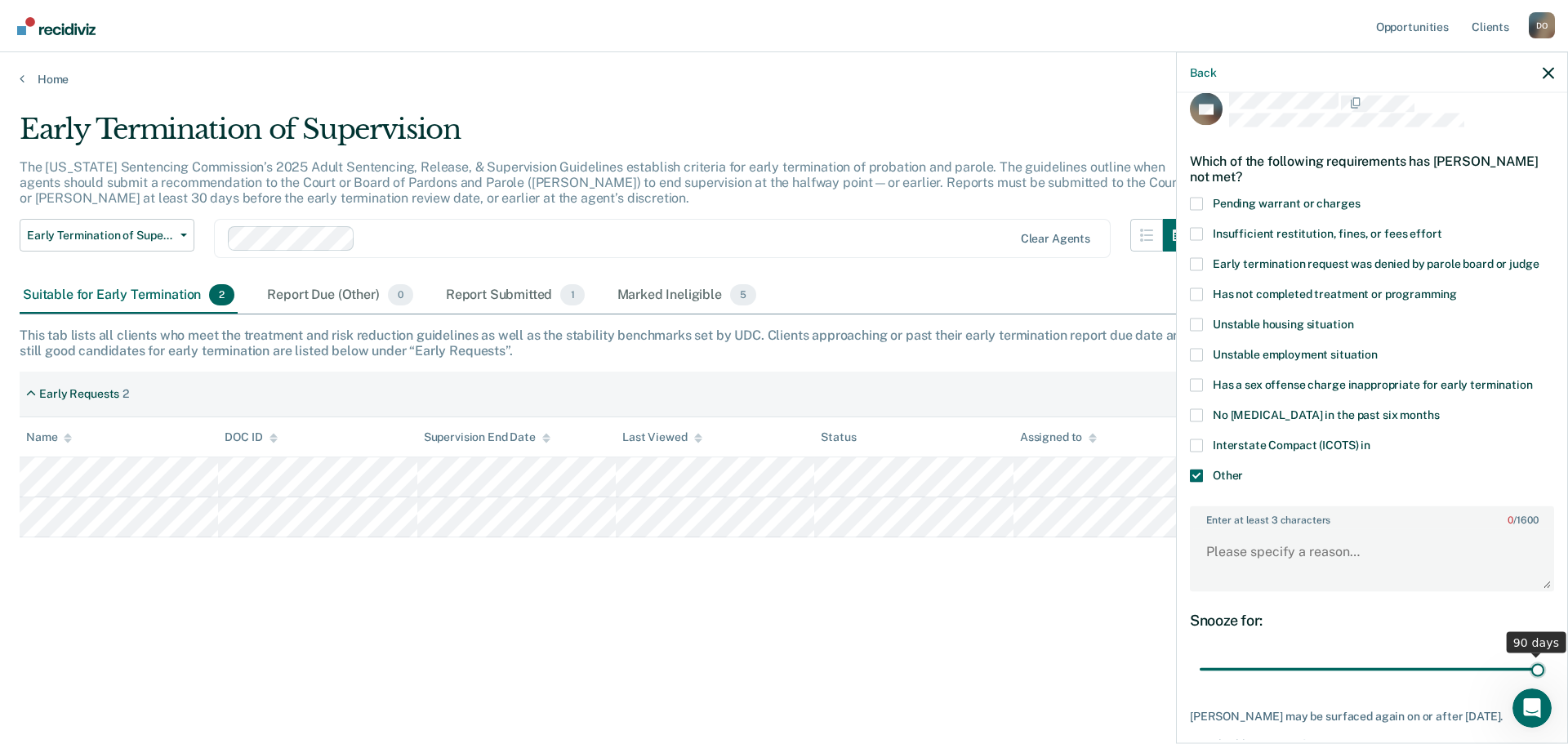
drag, startPoint x: 1310, startPoint y: 672, endPoint x: 1342, endPoint y: 574, distance: 103.1
type input "90"
click at [1539, 661] on input "range" at bounding box center [1372, 669] width 345 height 28
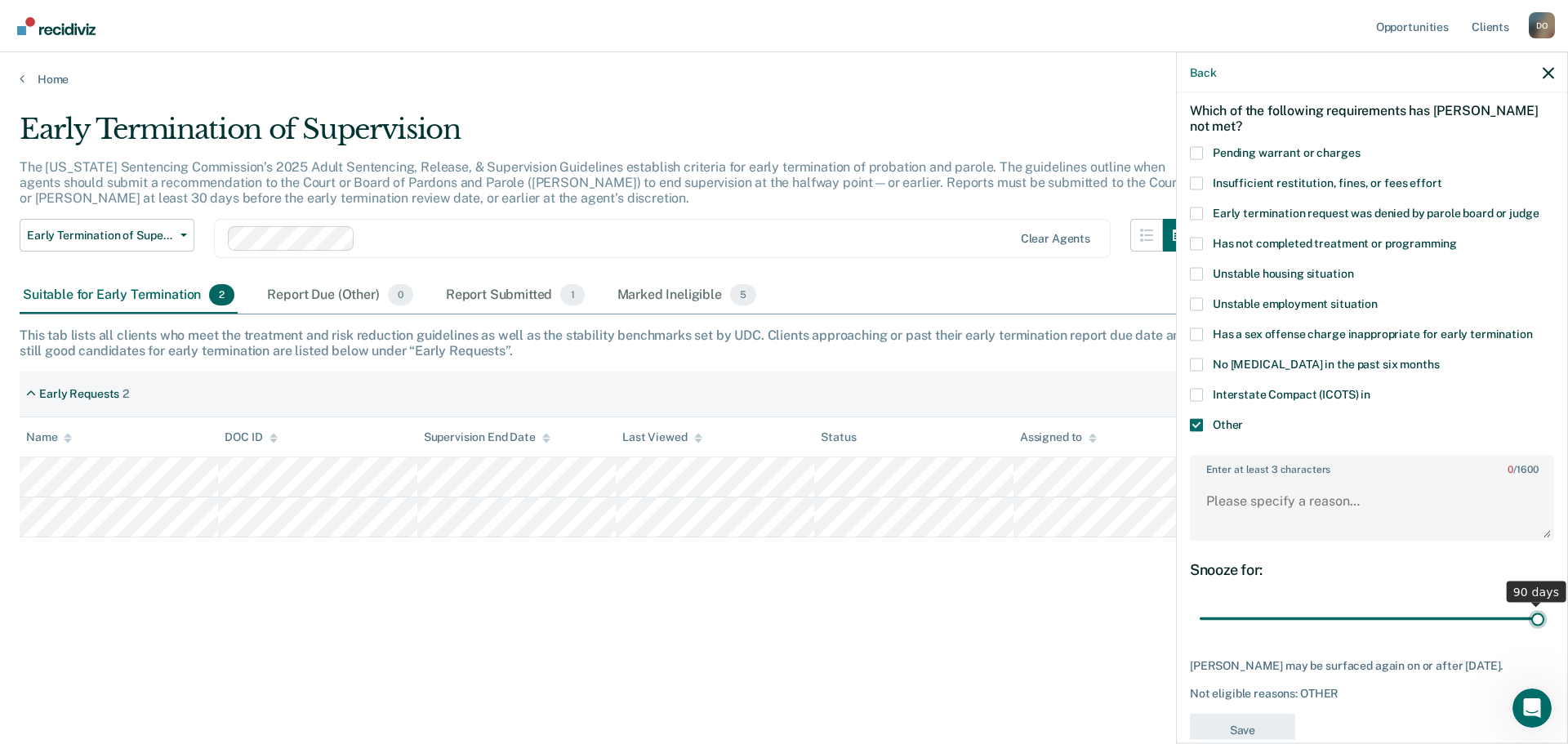
scroll to position [119, 0]
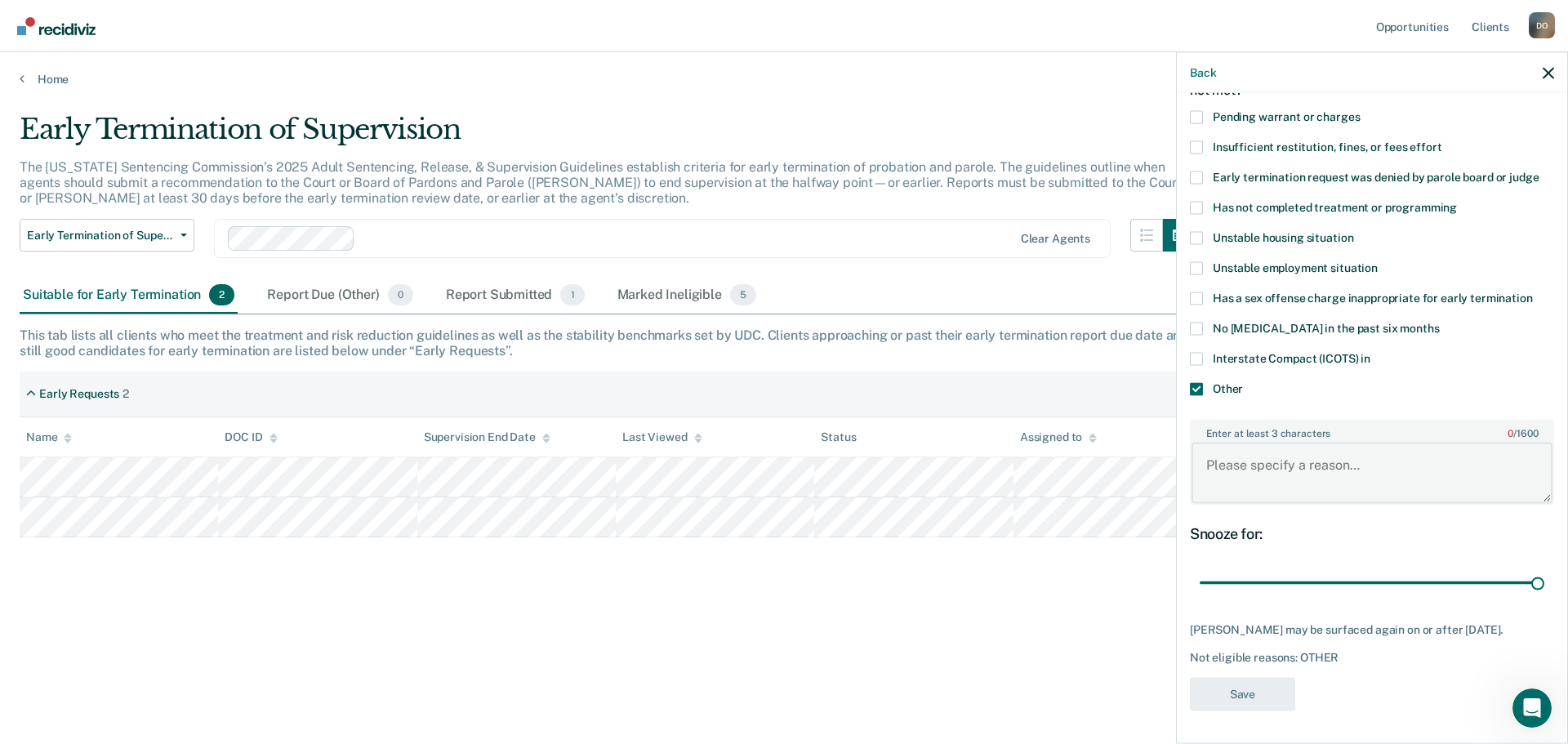
click at [1232, 449] on textarea "Enter at least 3 characters 0 / 1600" at bounding box center [1372, 473] width 361 height 61
type textarea "11/2026"
click at [1216, 705] on button "Save" at bounding box center [1243, 694] width 106 height 33
